Goal: Navigation & Orientation: Understand site structure

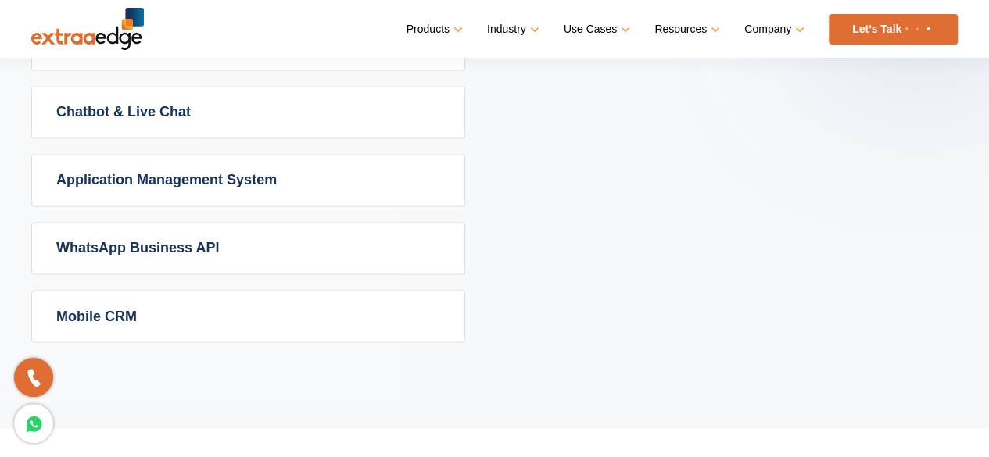
scroll to position [1270, 0]
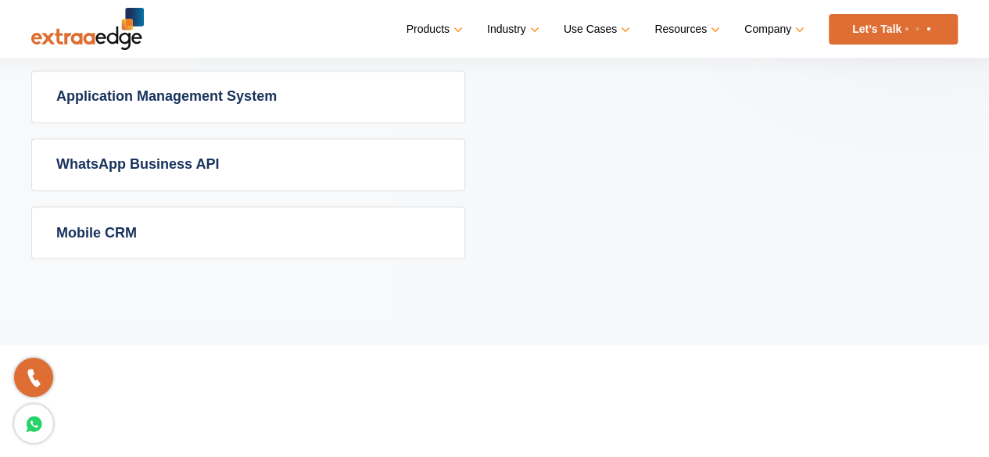
click at [184, 87] on link "Application Management System" at bounding box center [248, 96] width 432 height 51
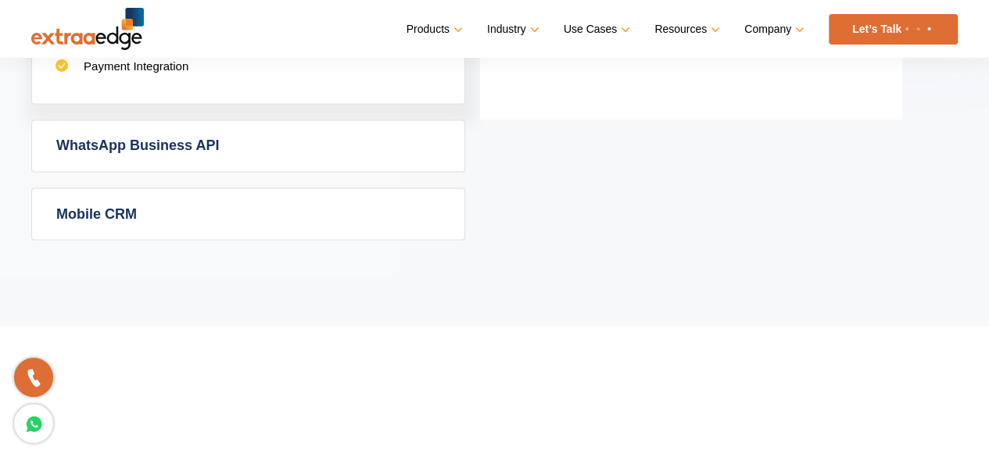
scroll to position [1343, 0]
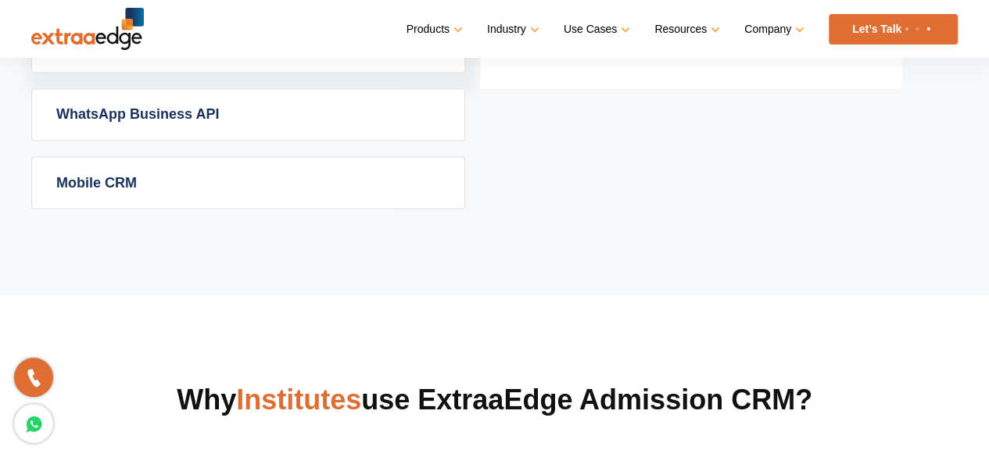
click at [116, 168] on link "Mobile CRM" at bounding box center [248, 182] width 432 height 51
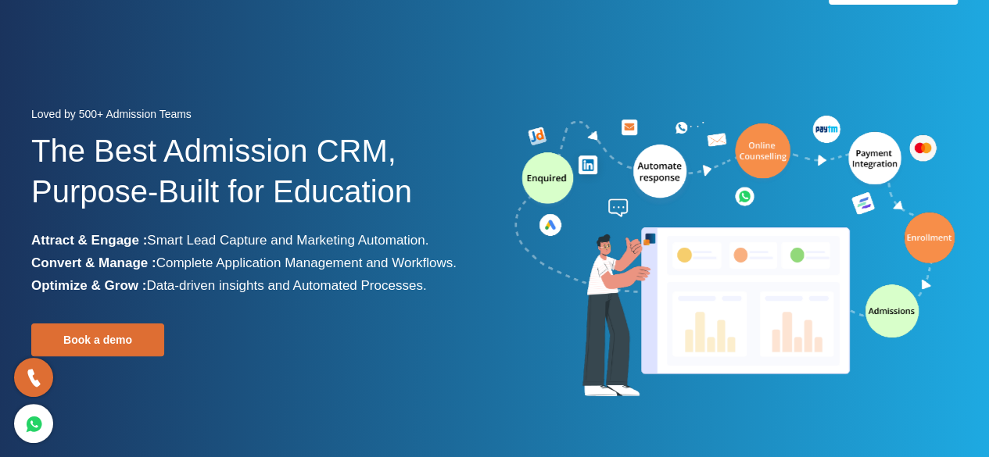
scroll to position [0, 0]
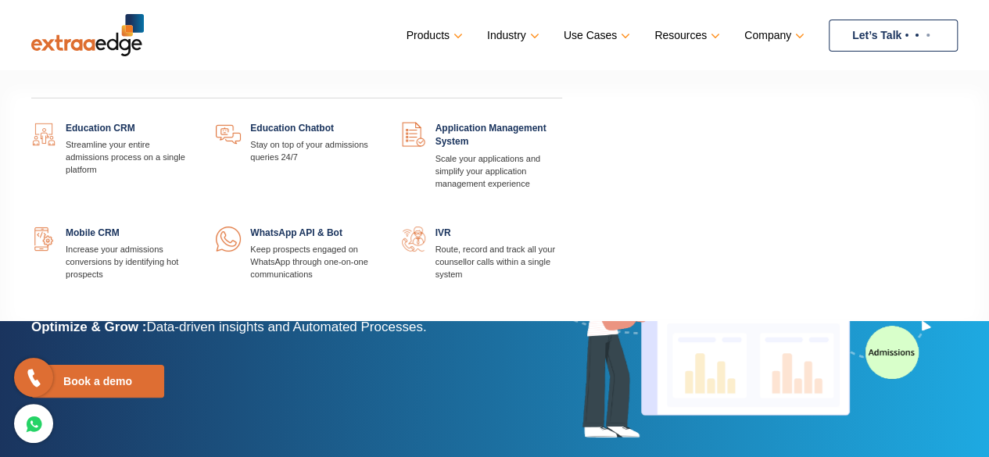
click at [192, 122] on link at bounding box center [192, 122] width 0 height 0
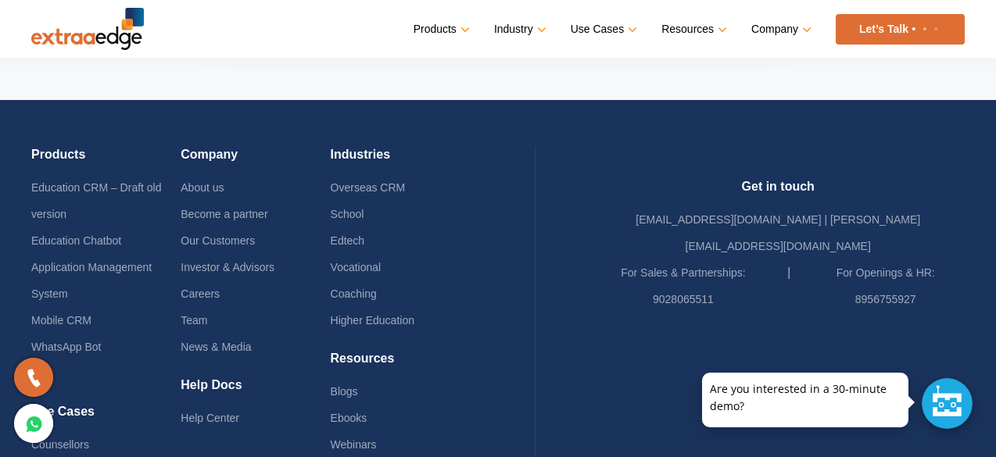
scroll to position [7660, 0]
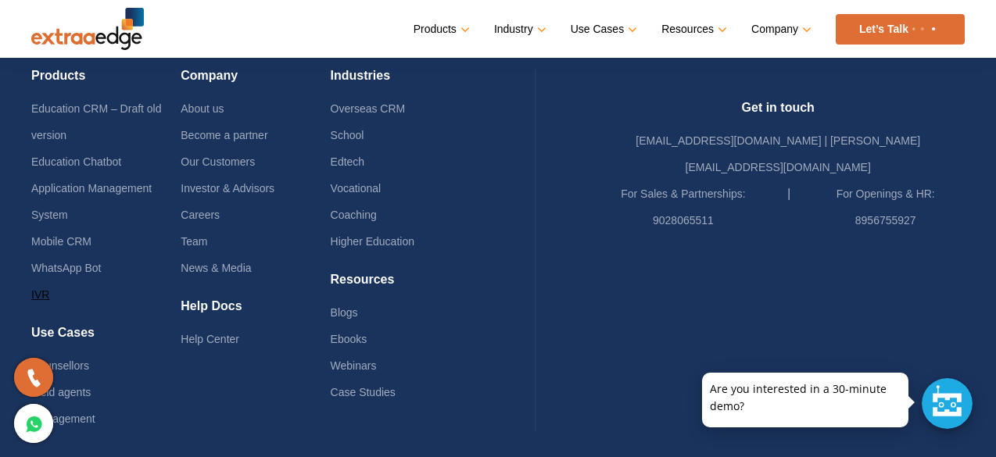
click at [38, 288] on link "IVR" at bounding box center [40, 294] width 18 height 13
